Goal: Transaction & Acquisition: Purchase product/service

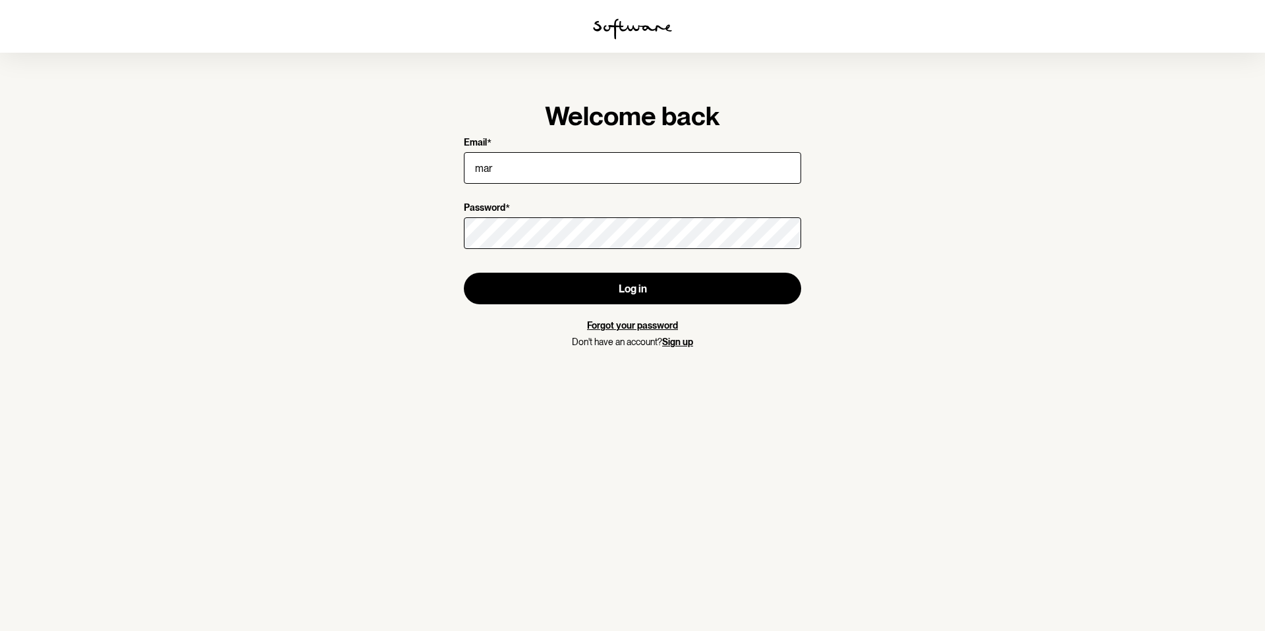
type input "[EMAIL_ADDRESS][DOMAIN_NAME]"
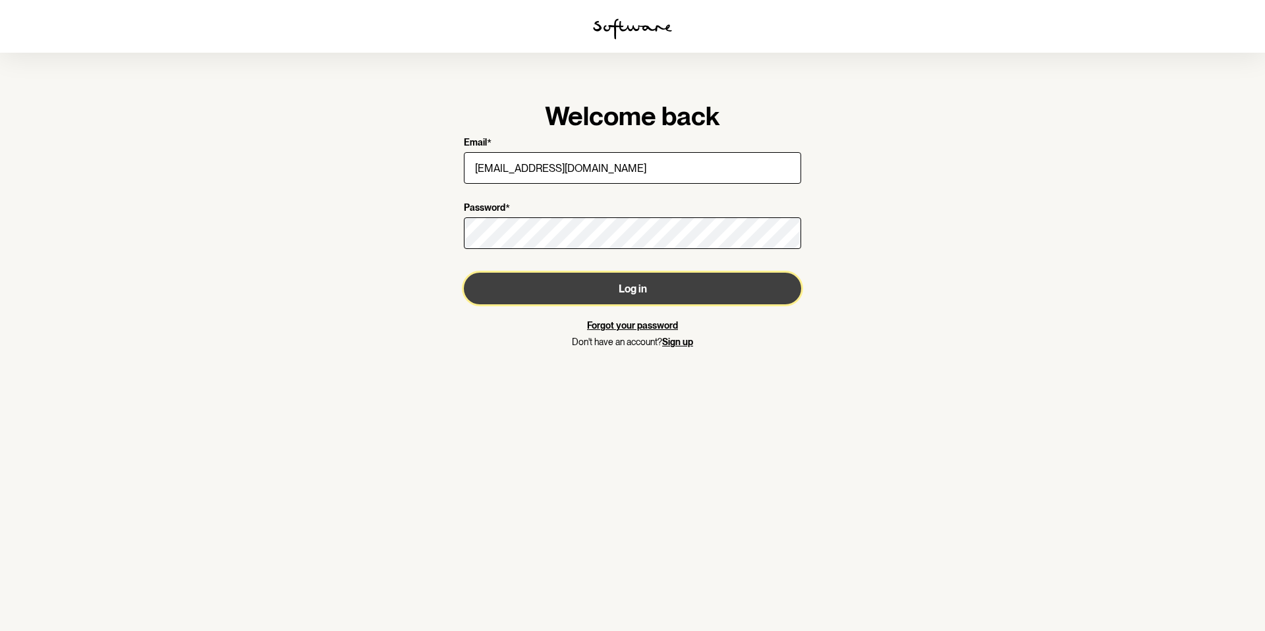
click at [737, 293] on button "Log in" at bounding box center [632, 289] width 337 height 32
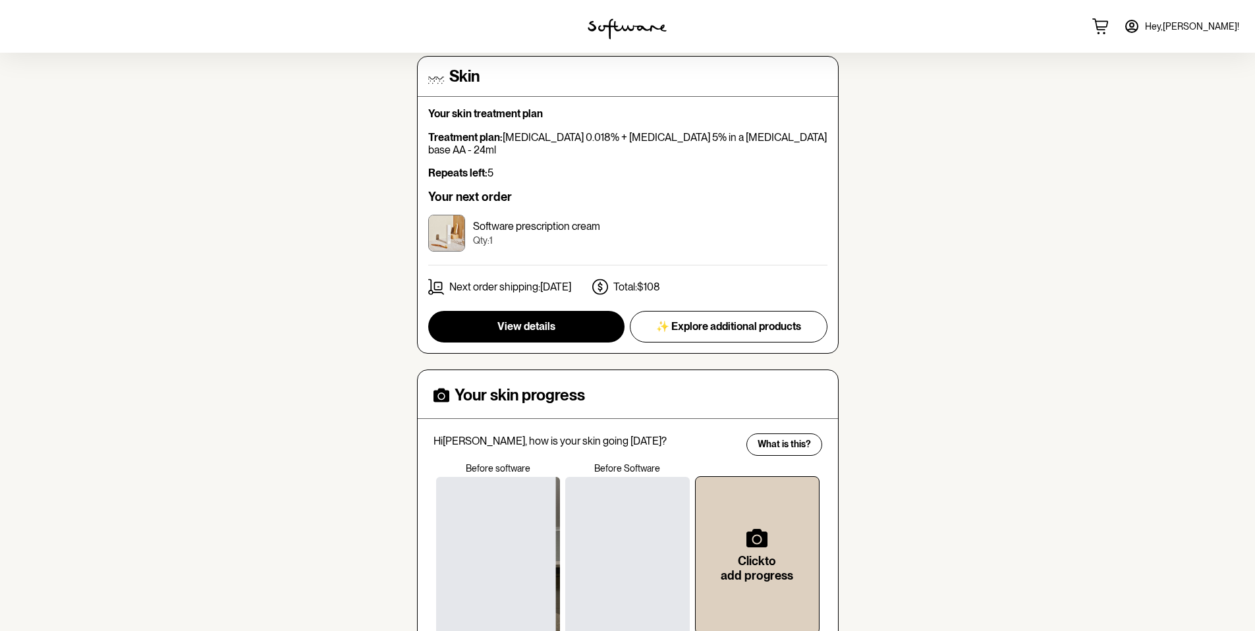
scroll to position [308, 0]
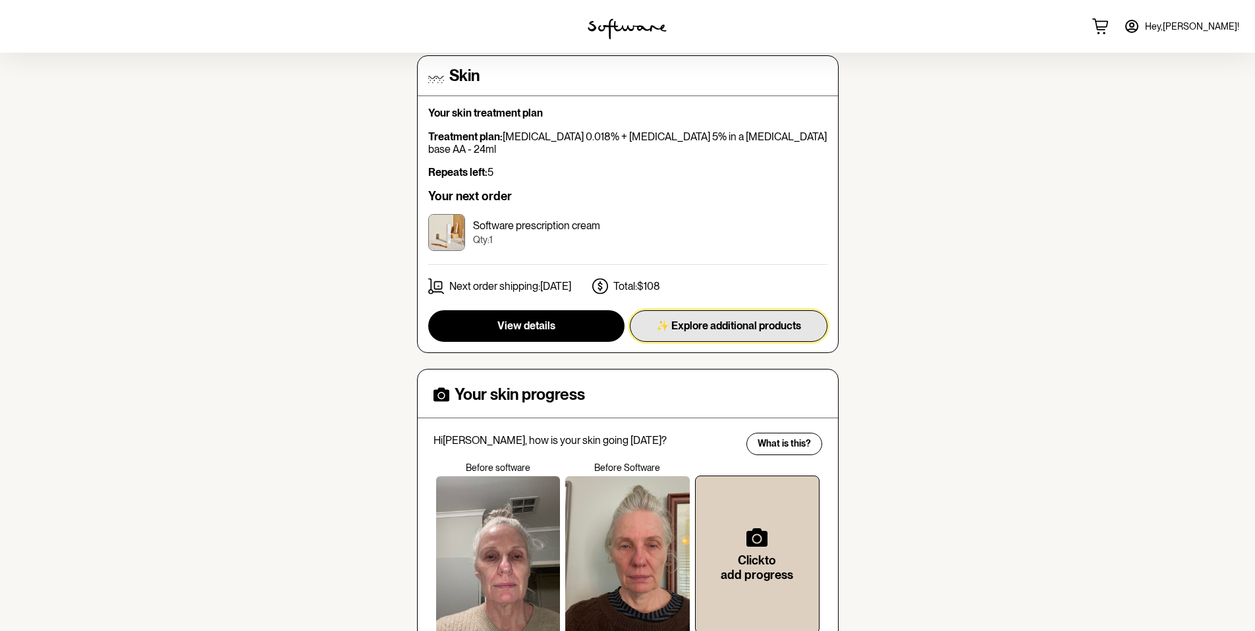
click at [751, 320] on span "✨ Explore additional products" at bounding box center [728, 326] width 145 height 13
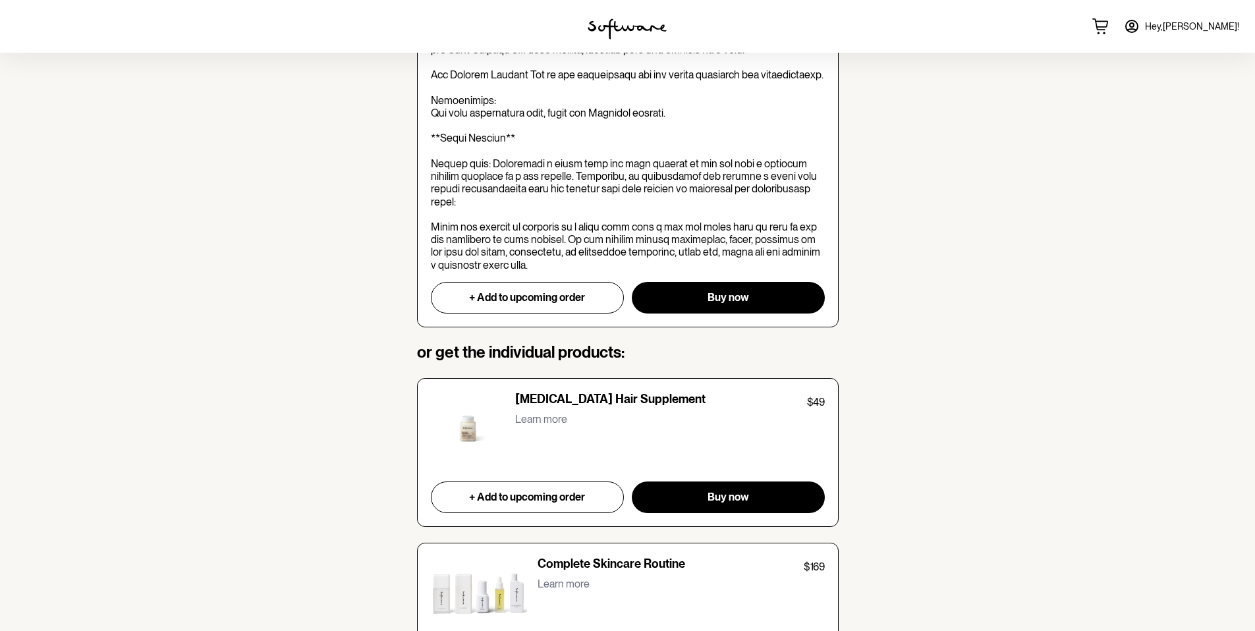
scroll to position [801, 0]
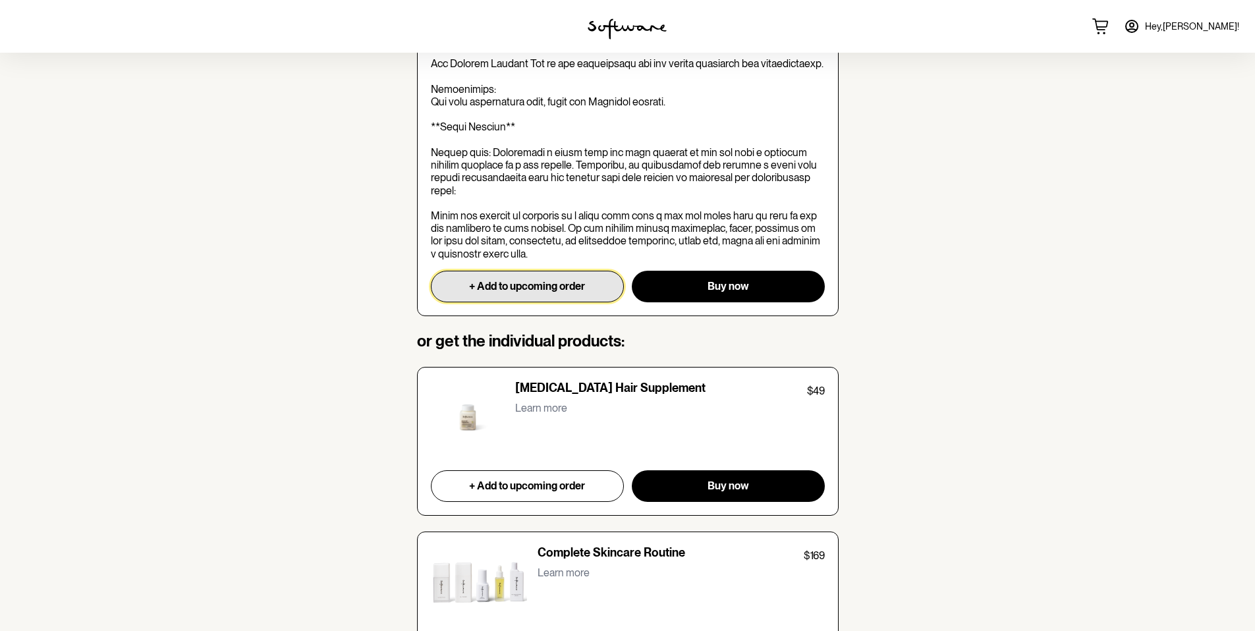
click at [530, 281] on span "+ Add to upcoming order" at bounding box center [527, 286] width 116 height 13
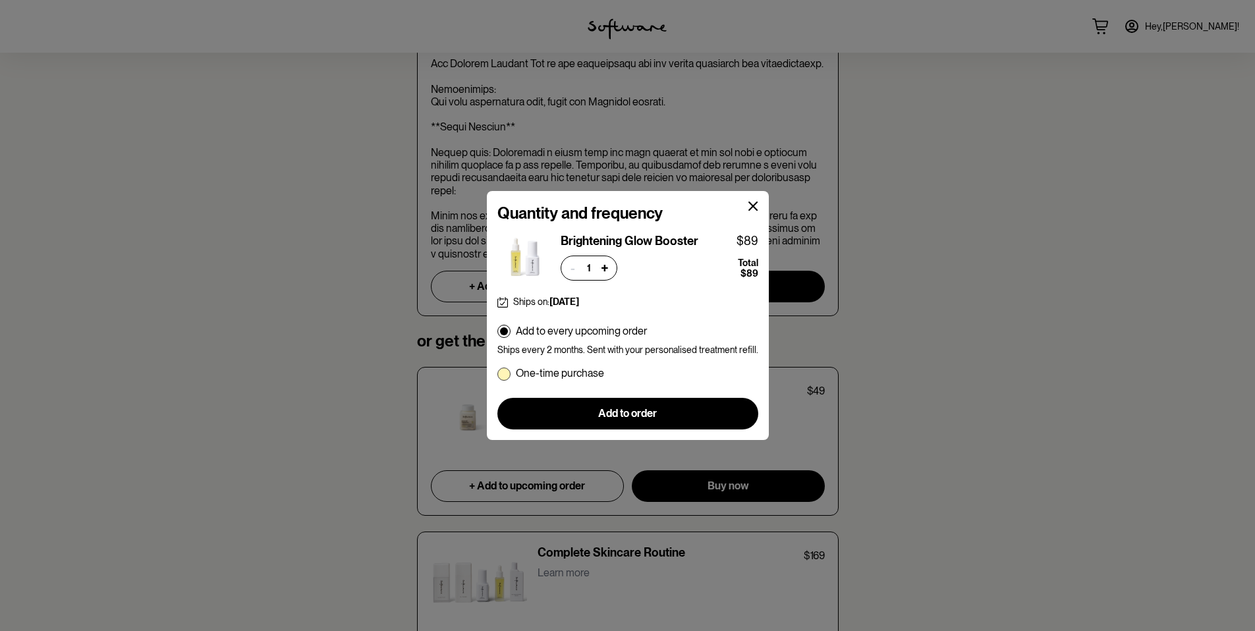
click at [505, 375] on span at bounding box center [503, 374] width 13 height 13
click at [497, 374] on input "One-time purchase" at bounding box center [497, 373] width 1 height 1
radio input "true"
radio input "false"
click at [690, 412] on button "Add to order" at bounding box center [627, 414] width 261 height 32
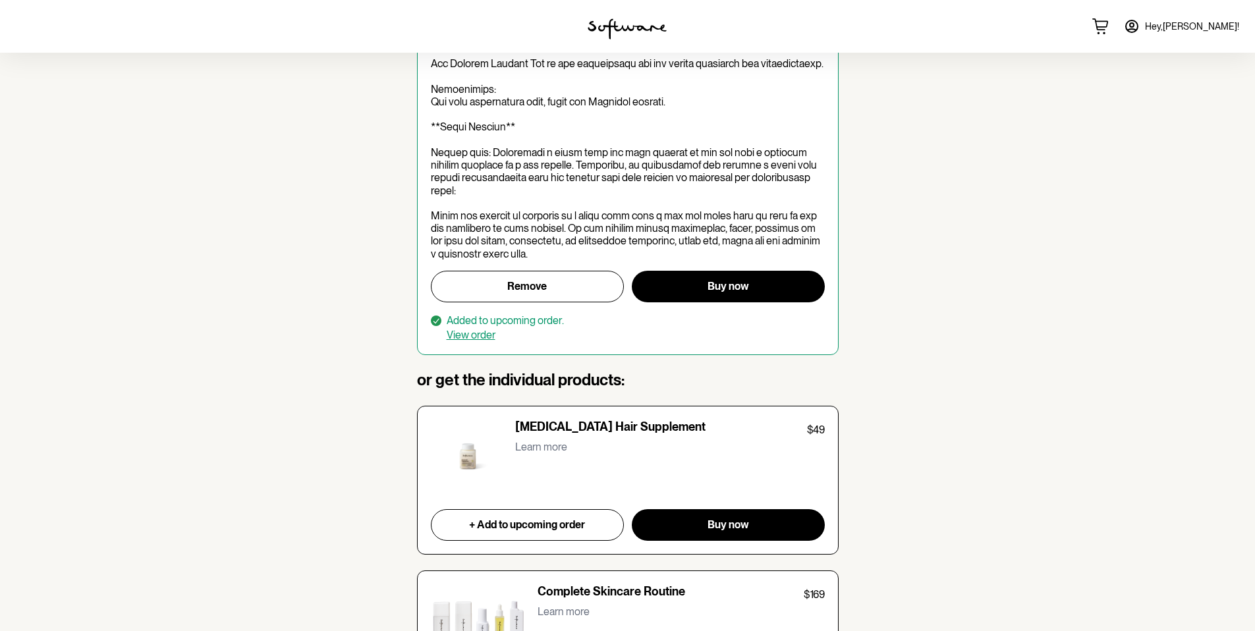
click at [1140, 24] on icon at bounding box center [1132, 26] width 16 height 16
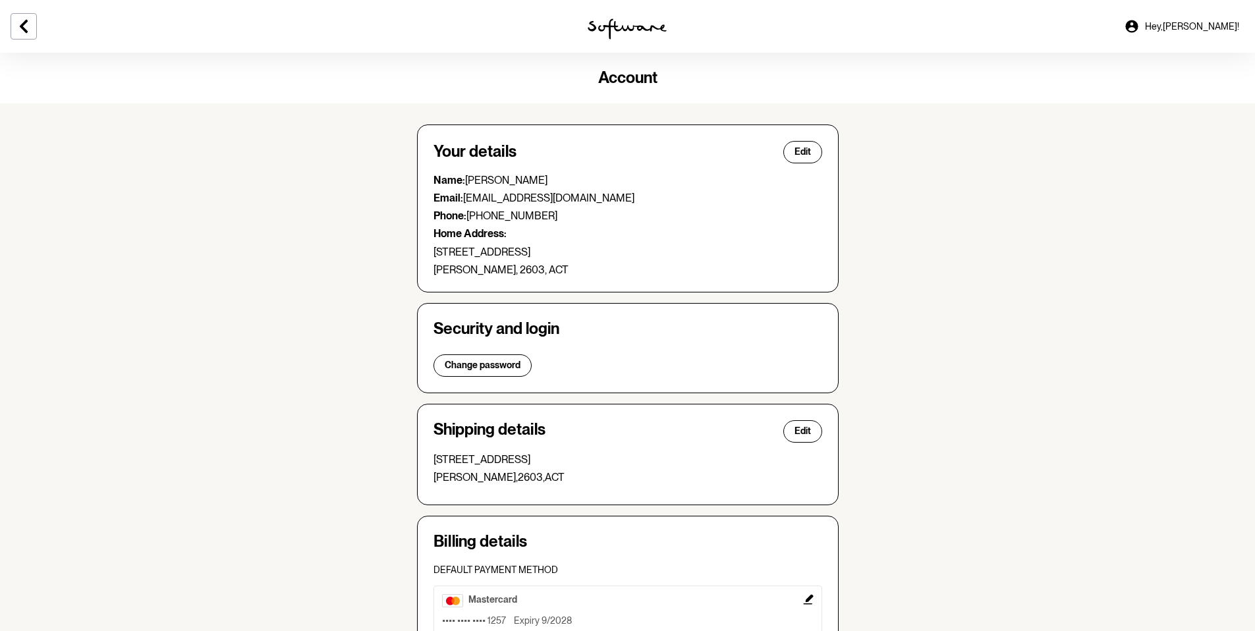
click at [1191, 26] on span "Hey, [PERSON_NAME] !" at bounding box center [1192, 26] width 94 height 11
click at [1138, 23] on icon at bounding box center [1131, 26] width 13 height 13
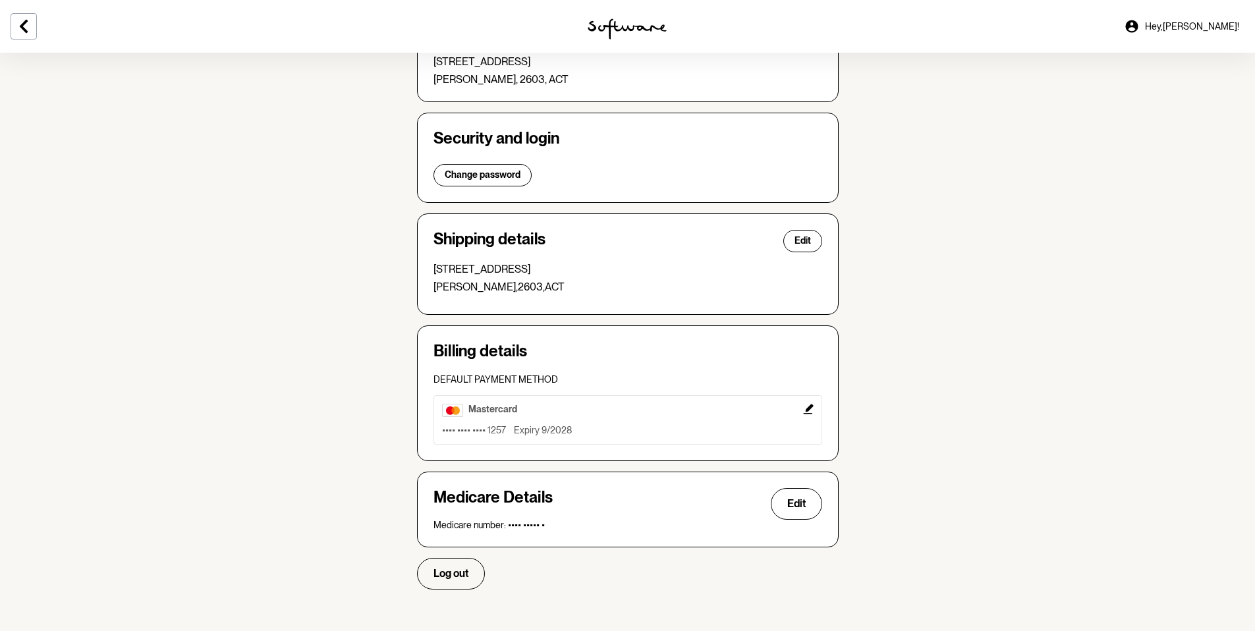
scroll to position [191, 0]
click at [456, 567] on span "Log out" at bounding box center [451, 573] width 35 height 13
